Goal: Task Accomplishment & Management: Manage account settings

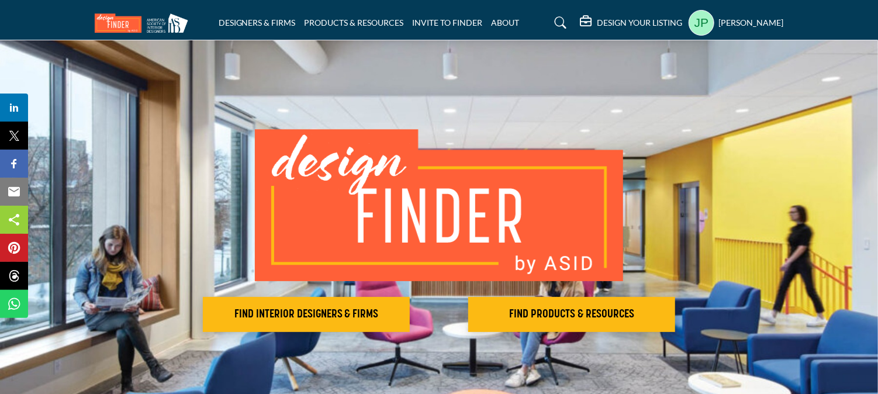
click at [754, 20] on h5 "[PERSON_NAME]" at bounding box center [751, 23] width 65 height 12
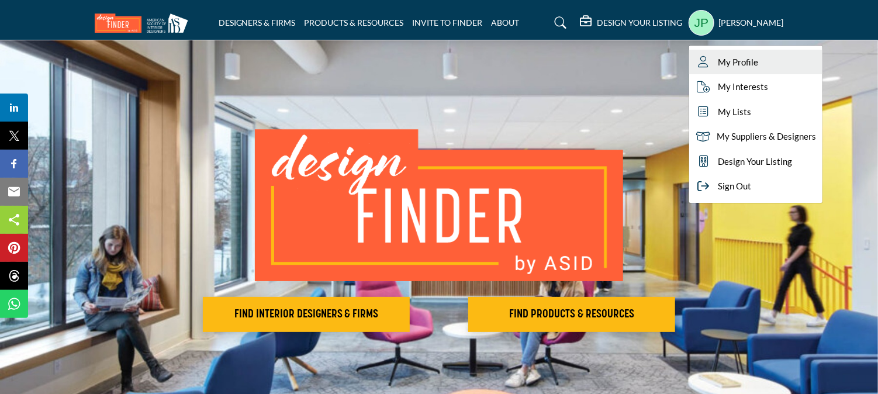
click at [746, 58] on span "My Profile" at bounding box center [738, 62] width 40 height 13
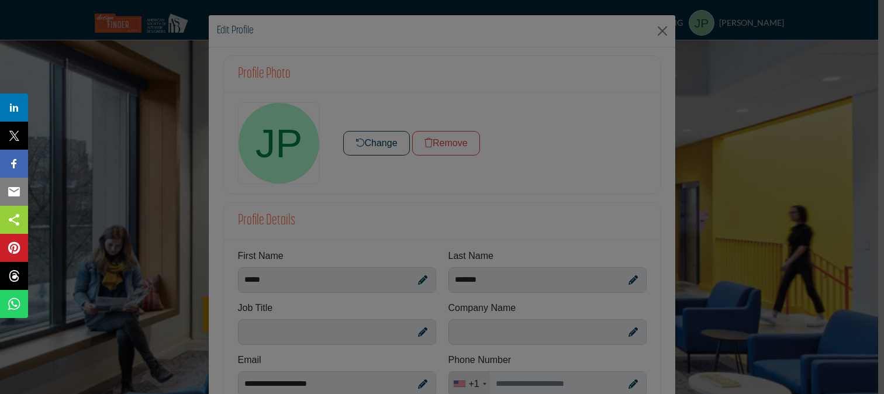
click at [656, 30] on div at bounding box center [442, 197] width 884 height 394
click at [659, 30] on div at bounding box center [442, 197] width 884 height 394
click at [778, 181] on div at bounding box center [442, 197] width 884 height 394
click at [398, 121] on div at bounding box center [442, 197] width 884 height 394
click at [92, 147] on div at bounding box center [442, 197] width 884 height 394
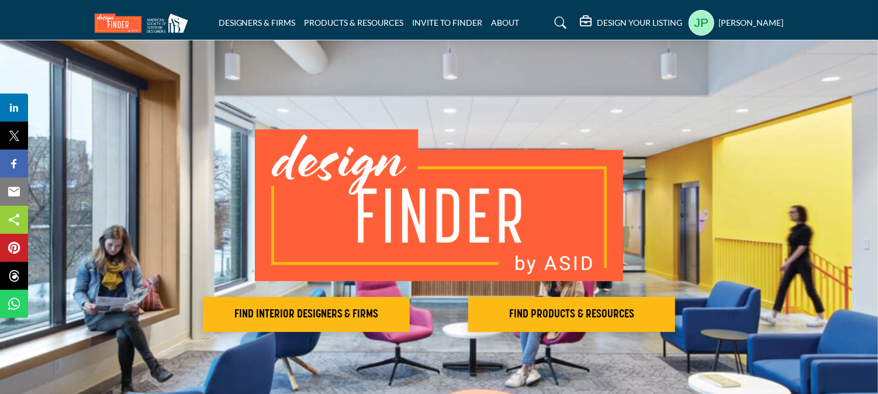
click at [700, 25] on profile-featured-78393693-fd38-4272-bae7-c1f1ffced8f7 "Show hide supplier dropdown" at bounding box center [701, 23] width 26 height 26
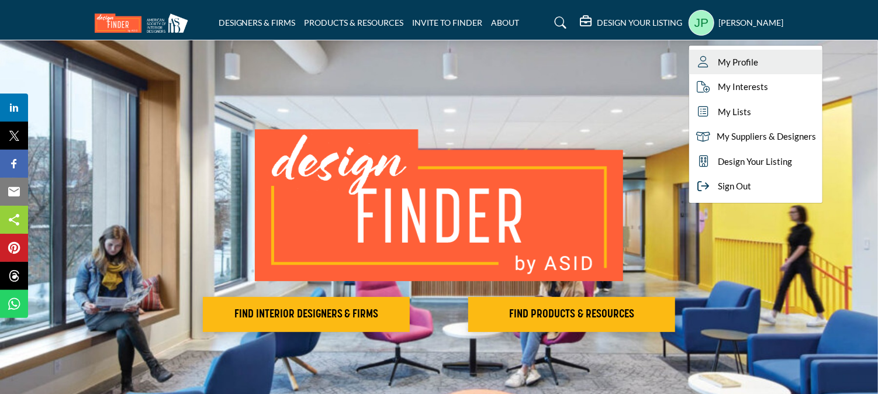
click at [736, 63] on span "My Profile" at bounding box center [738, 62] width 40 height 13
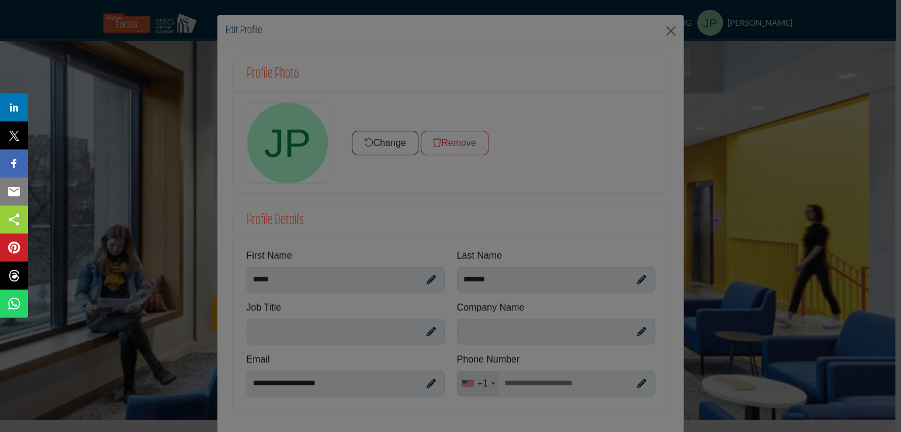
click at [576, 381] on div at bounding box center [450, 216] width 901 height 432
click at [639, 383] on div at bounding box center [450, 216] width 901 height 432
click at [667, 32] on div at bounding box center [450, 216] width 901 height 432
